Goal: Task Accomplishment & Management: Use online tool/utility

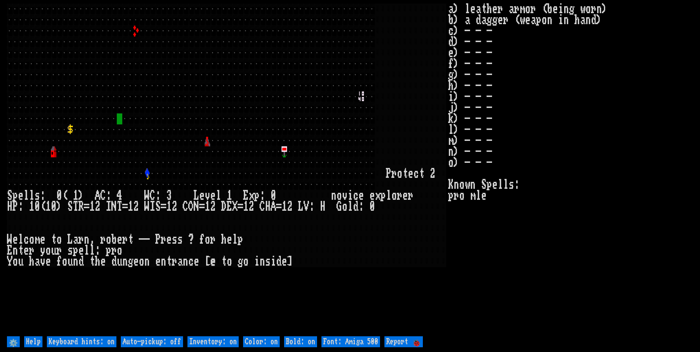
drag, startPoint x: 169, startPoint y: 341, endPoint x: 186, endPoint y: 341, distance: 16.9
click at [169, 341] on off "Auto-pickup: off" at bounding box center [152, 342] width 62 height 11
type off "Auto-pickup: on"
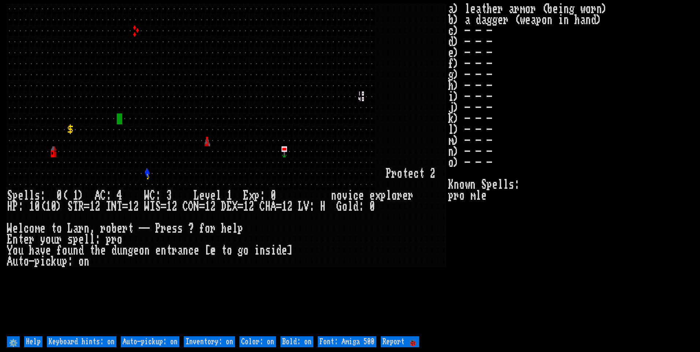
click at [208, 341] on on "Inventory: on" at bounding box center [209, 342] width 51 height 11
type on "Inventory: off"
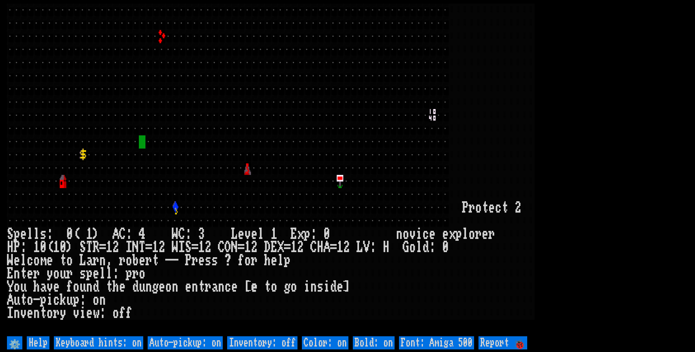
click at [444, 346] on 500 "Font: Amiga 500" at bounding box center [436, 343] width 75 height 13
type 500 "Font: Amiga 1200"
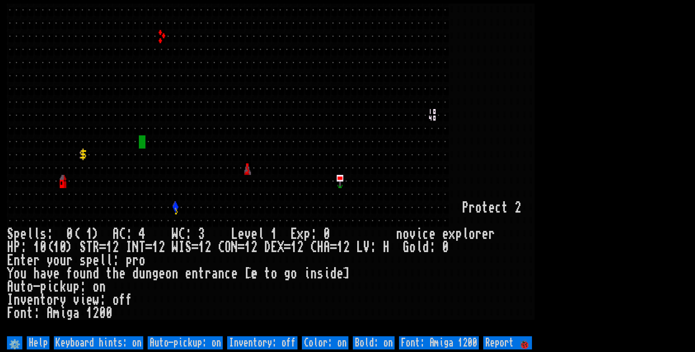
click at [636, 140] on larn at bounding box center [347, 169] width 681 height 331
